Goal: Obtain resource: Obtain resource

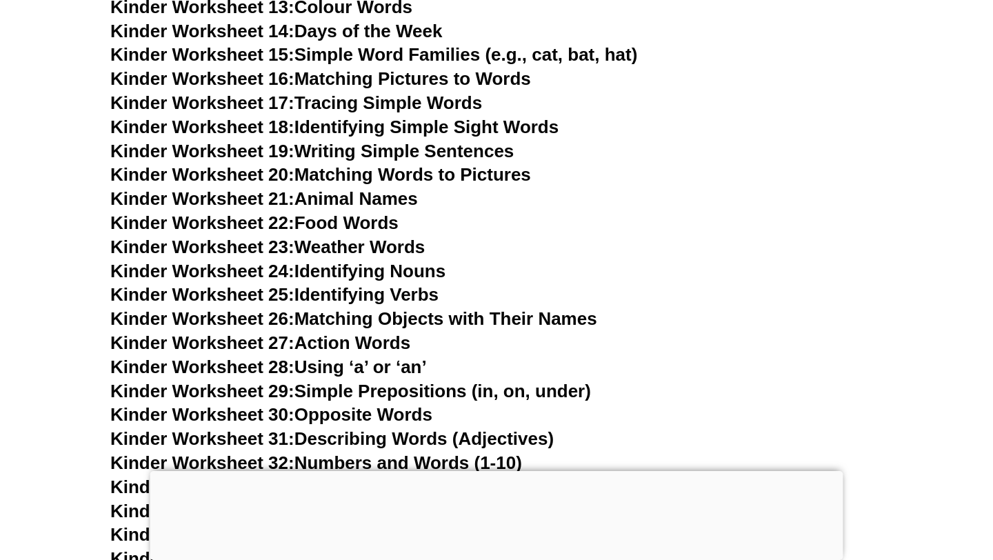
scroll to position [884, 0]
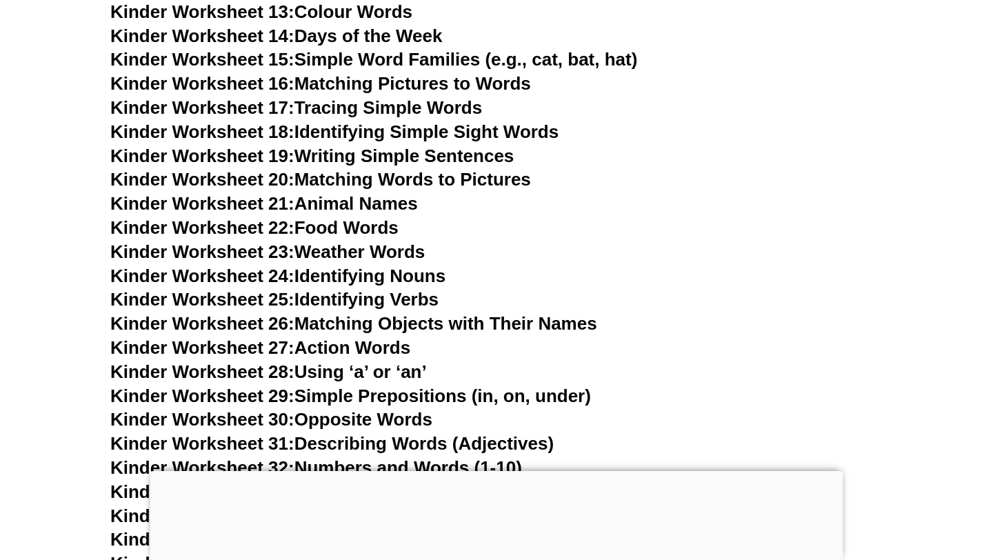
click at [381, 128] on link "Kinder Worksheet 18: Identifying Simple Sight Words" at bounding box center [334, 131] width 448 height 21
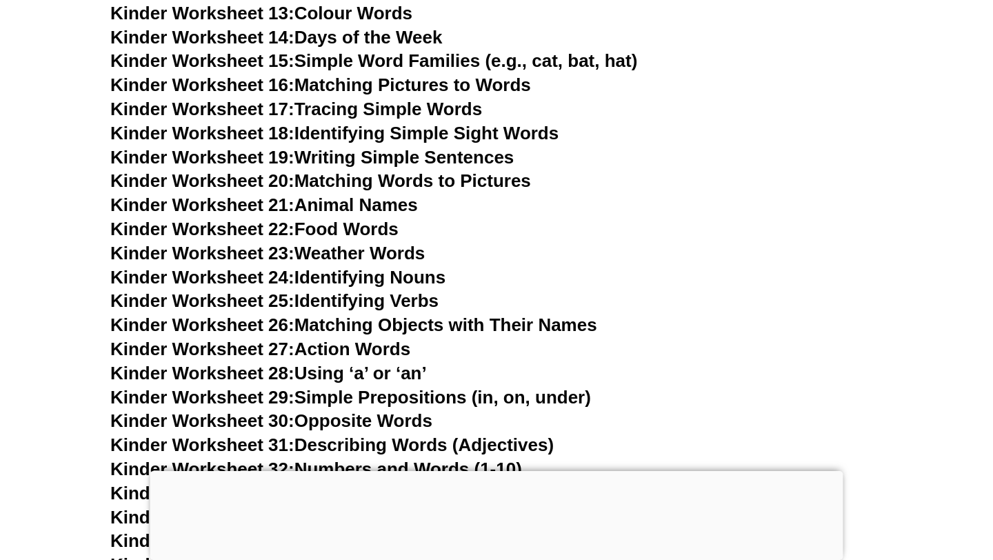
scroll to position [878, 0]
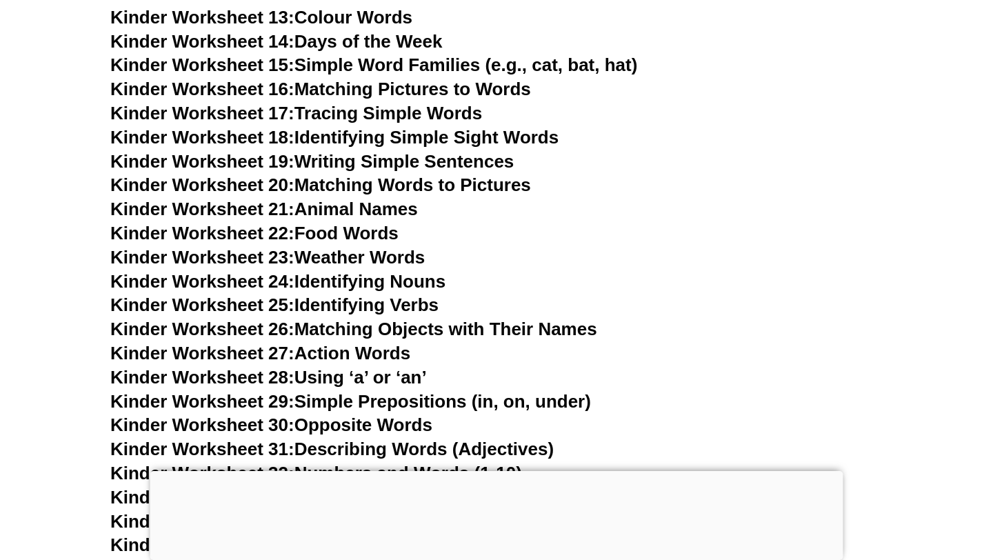
click at [385, 154] on link "Kinder Worksheet 19: Writing Simple Sentences" at bounding box center [312, 161] width 404 height 21
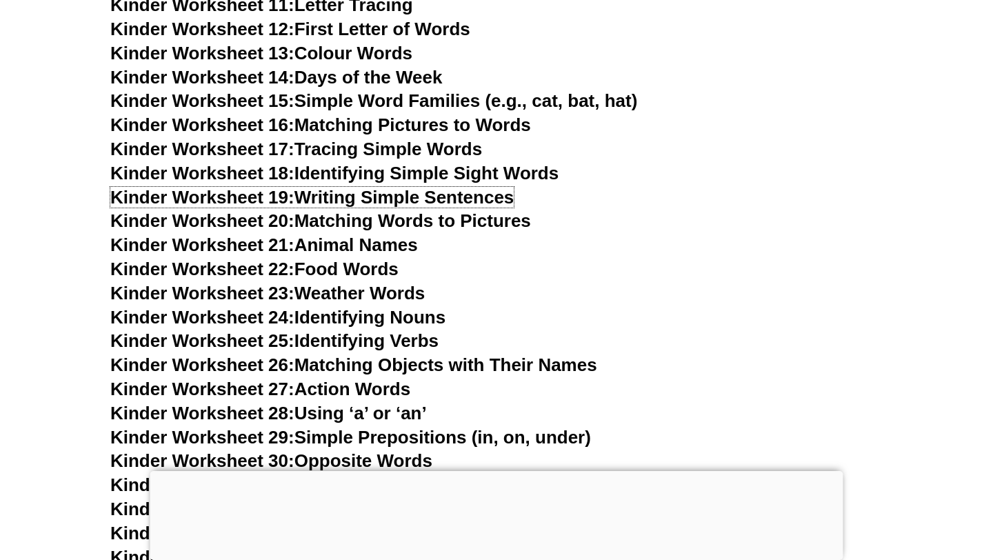
scroll to position [842, 0]
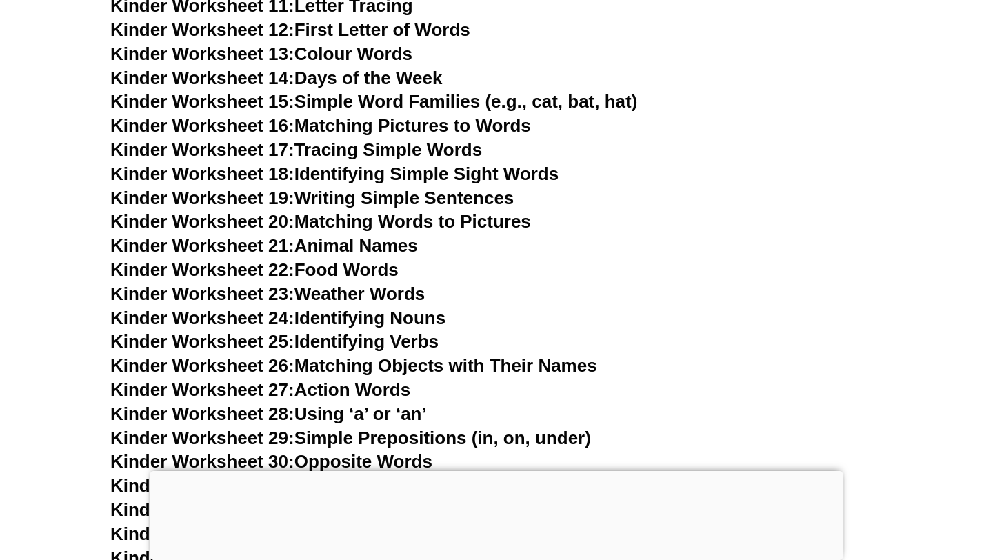
click at [417, 98] on link "Kinder Worksheet 15: Simple Word Families (e.g., cat, bat, hat)" at bounding box center [373, 101] width 527 height 21
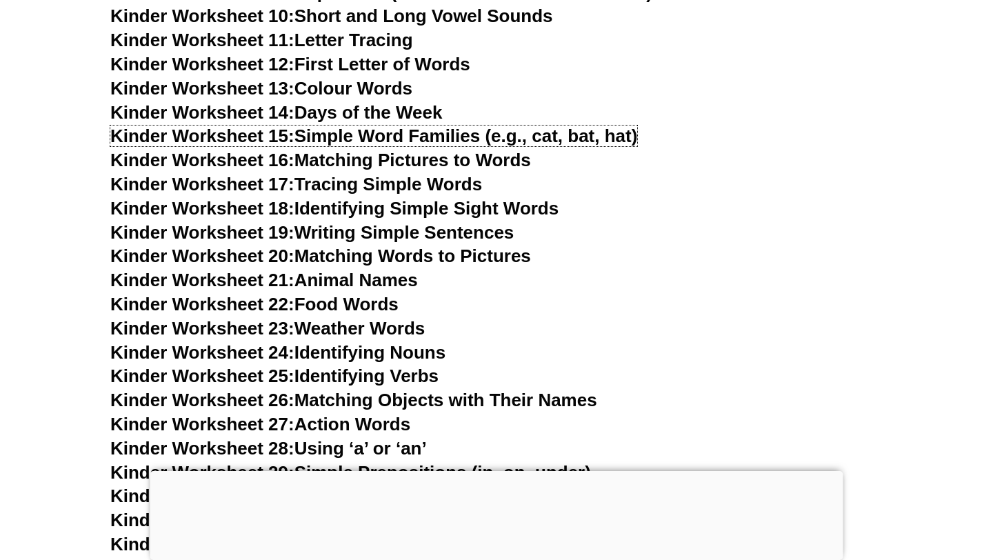
scroll to position [803, 0]
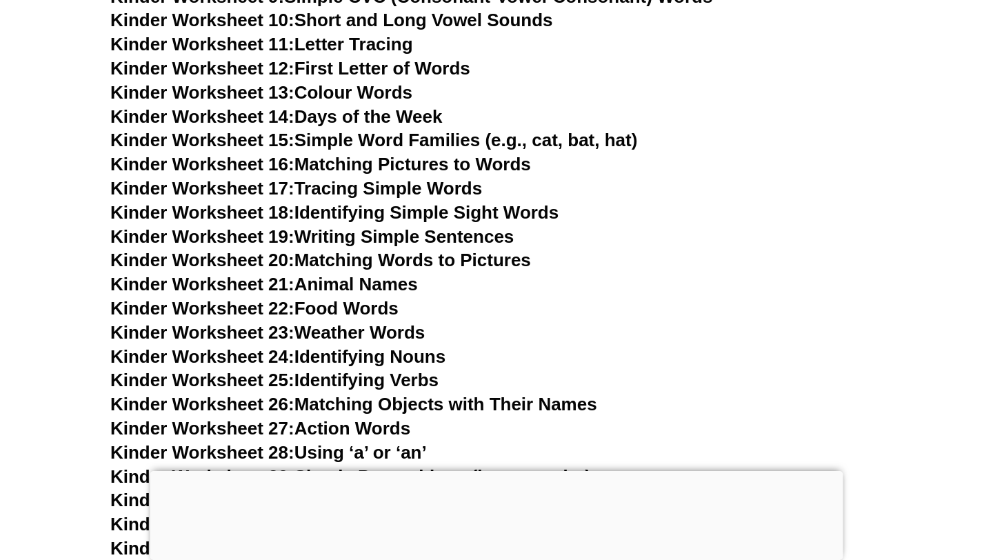
click at [358, 75] on link "Kinder Worksheet 12: First Letter of Words" at bounding box center [290, 68] width 360 height 21
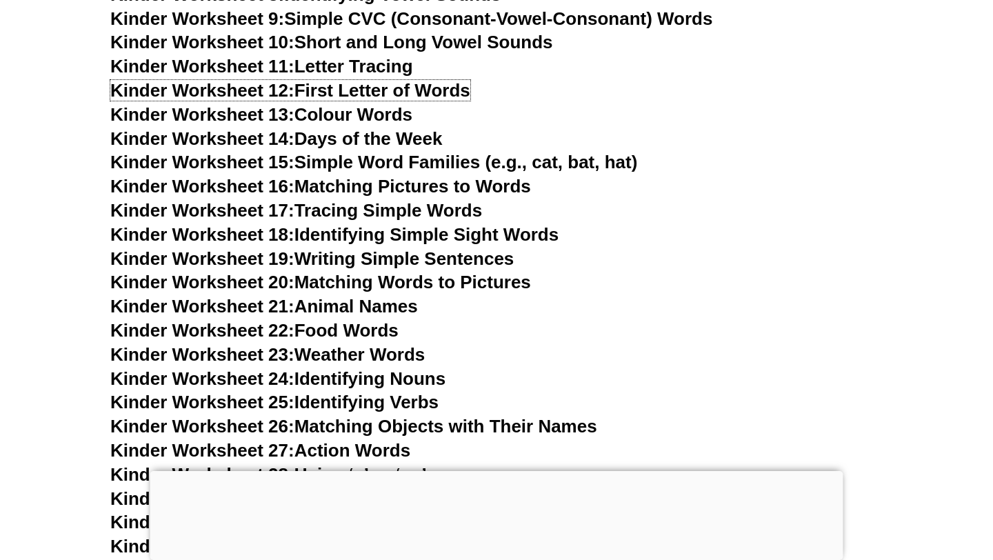
scroll to position [779, 0]
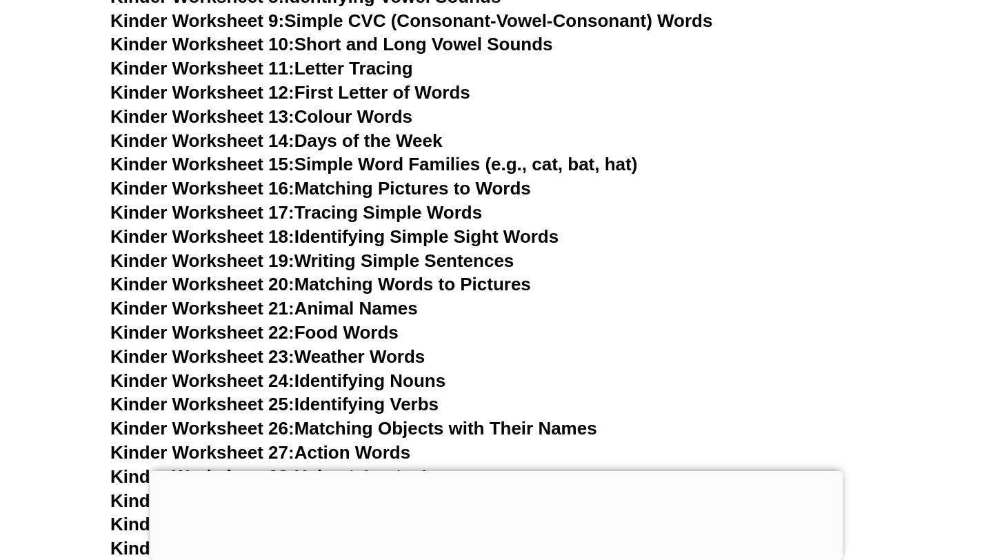
click at [363, 71] on link "Kinder Worksheet 11: Letter Tracing" at bounding box center [261, 68] width 303 height 21
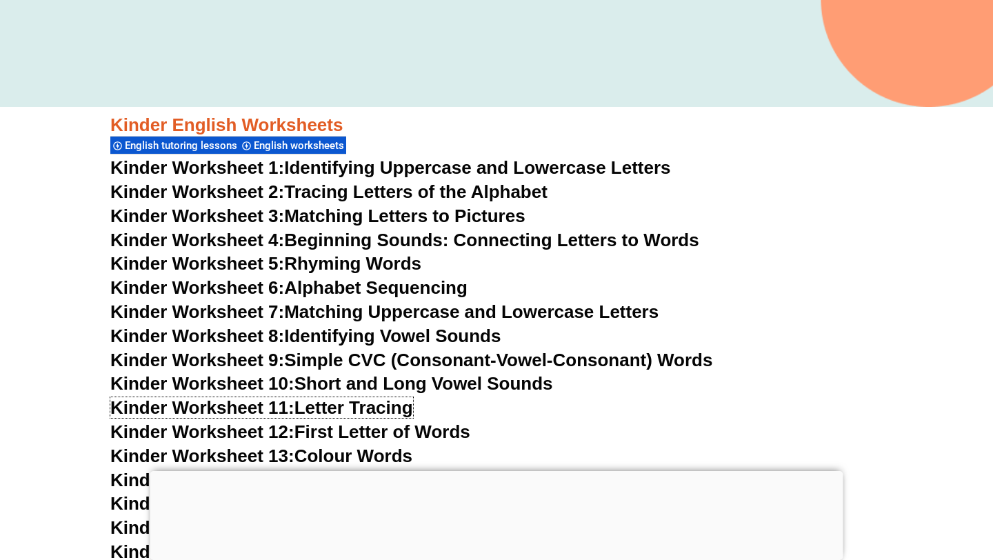
scroll to position [340, 0]
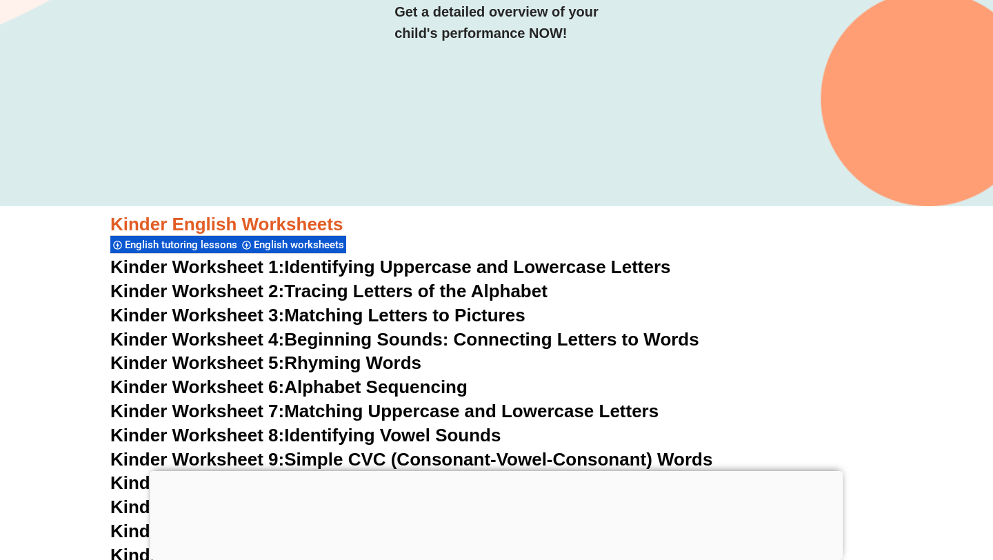
click at [416, 390] on link "Kinder Worksheet 6: Alphabet Sequencing" at bounding box center [288, 387] width 357 height 21
click at [617, 345] on link "Kinder Worksheet 4: Beginning Sounds: Connecting Letters to Words" at bounding box center [404, 339] width 589 height 21
